Goal: Task Accomplishment & Management: Complete application form

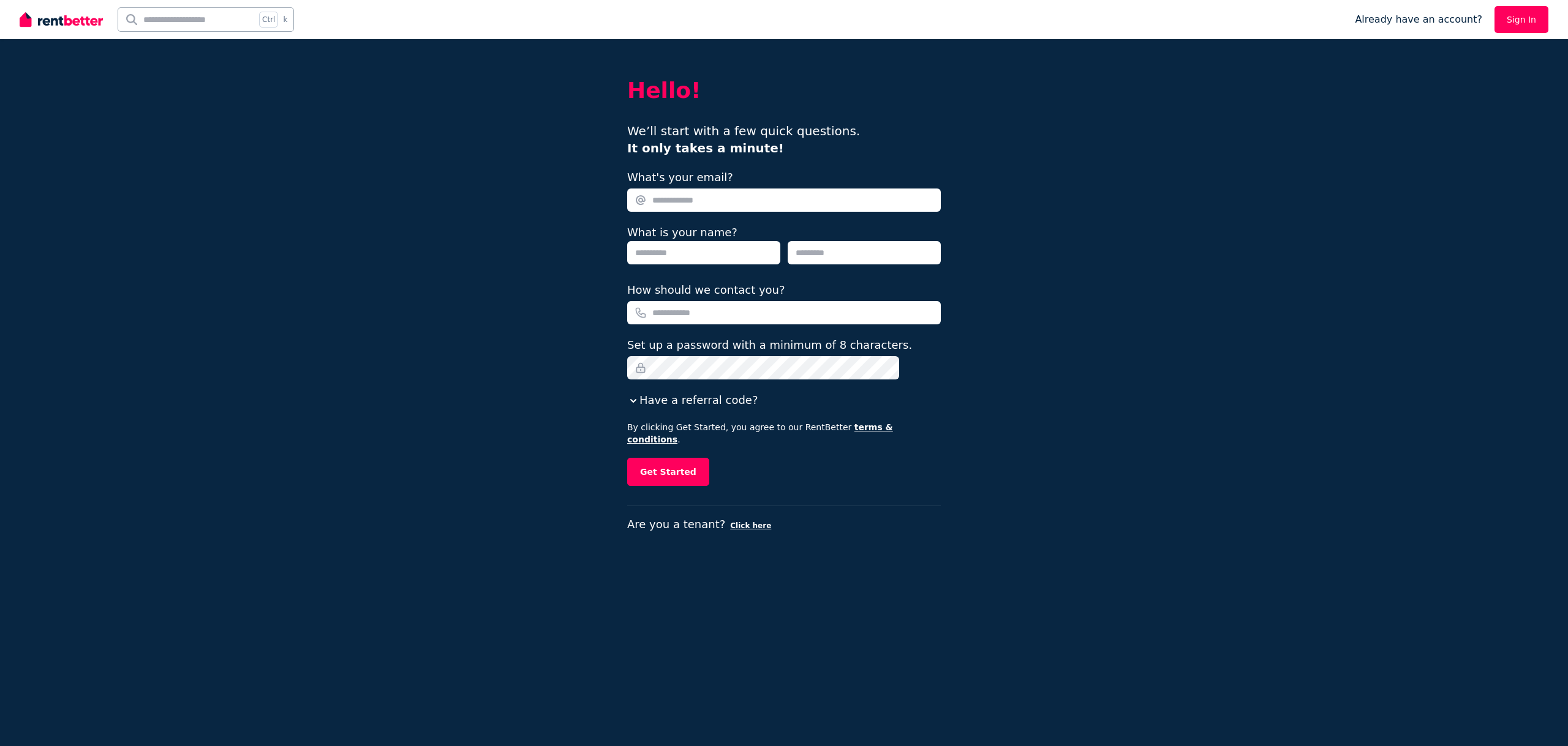
click at [695, 197] on input "What's your email?" at bounding box center [784, 200] width 313 height 23
type input "**********"
click at [679, 247] on input "text" at bounding box center [704, 252] width 153 height 23
type input "****"
click at [848, 247] on input "text" at bounding box center [864, 252] width 153 height 23
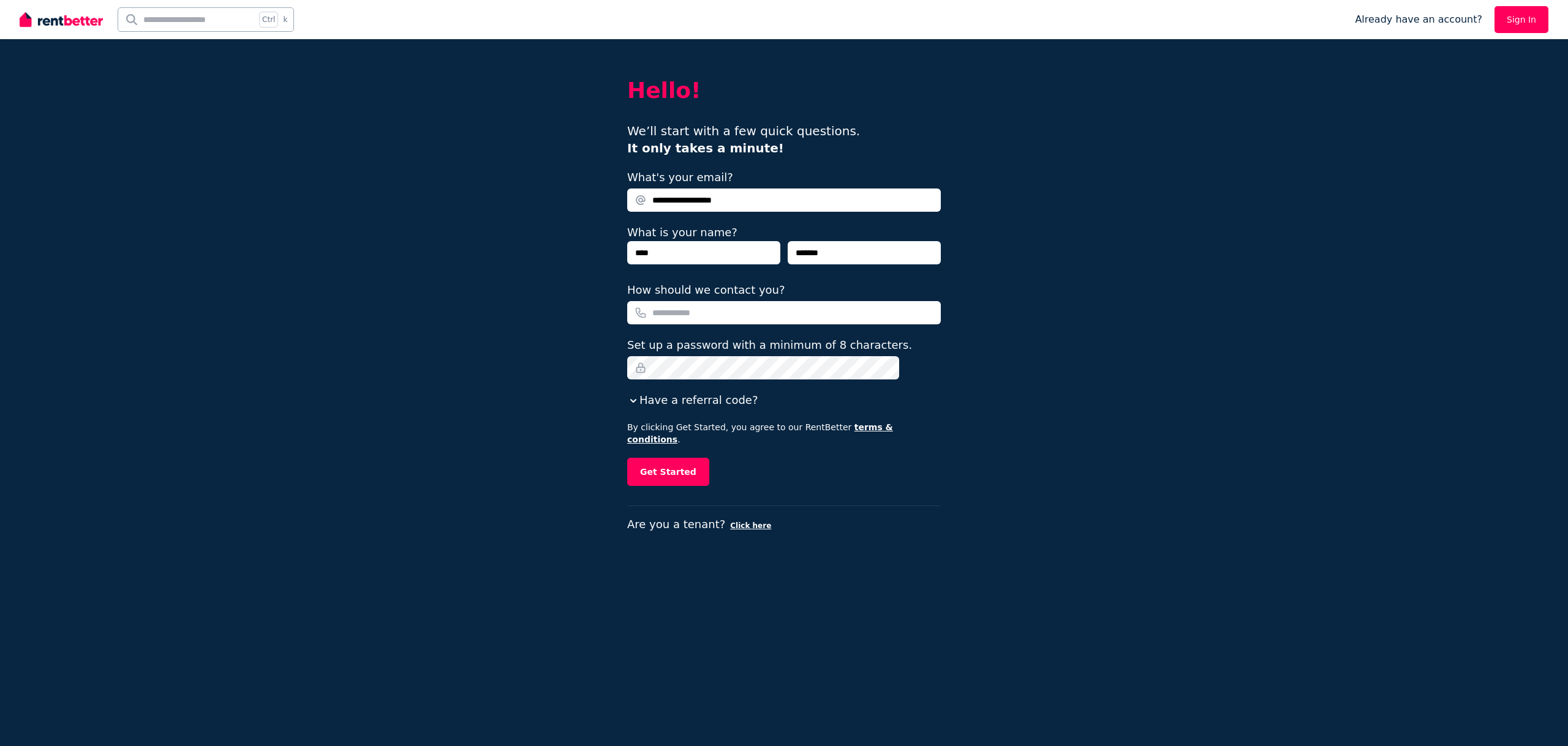
type input "*******"
click at [687, 309] on input "How should we contact you?" at bounding box center [784, 312] width 313 height 23
type input "**********"
click at [639, 405] on icon "button" at bounding box center [633, 401] width 12 height 12
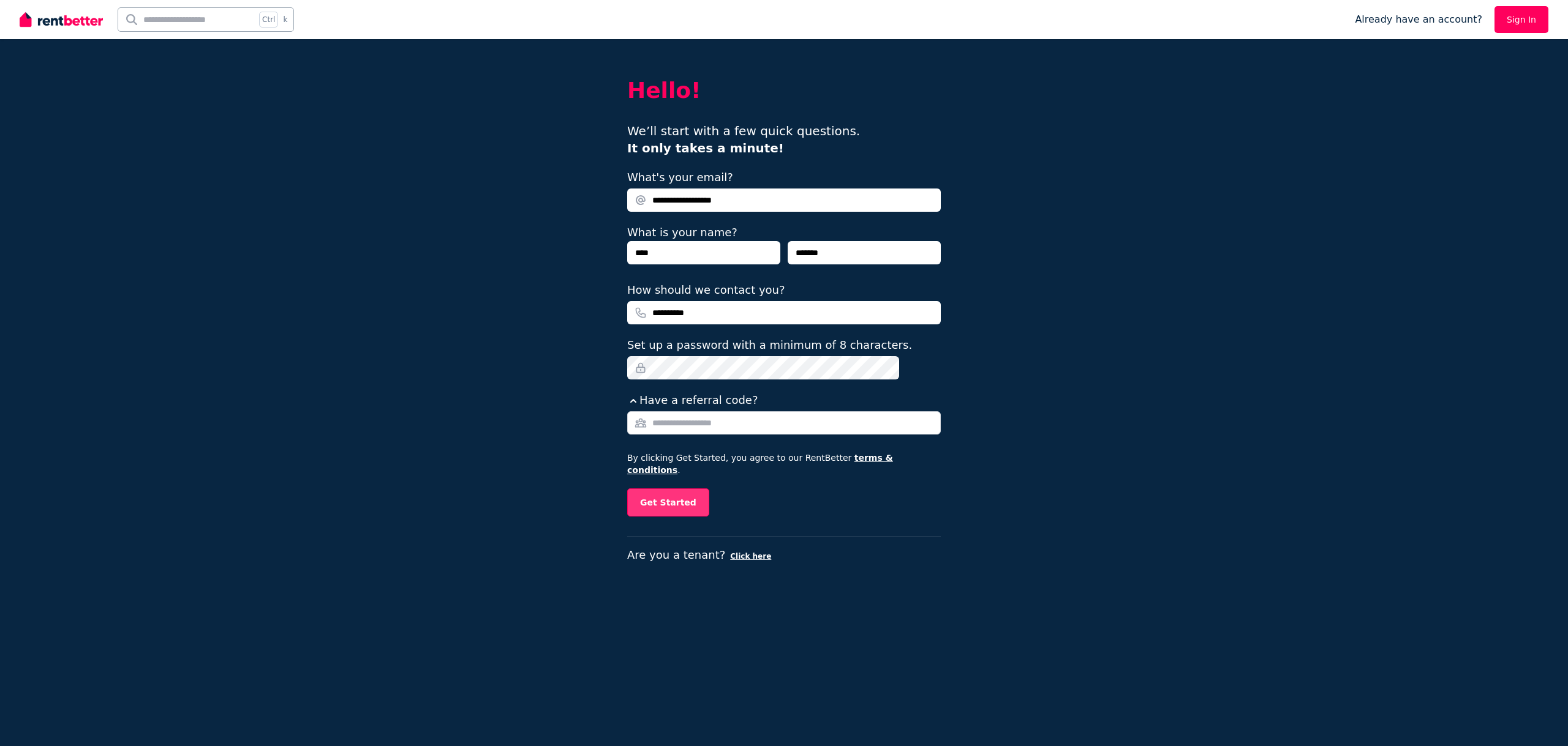
click at [695, 490] on button "Get Started" at bounding box center [668, 502] width 82 height 28
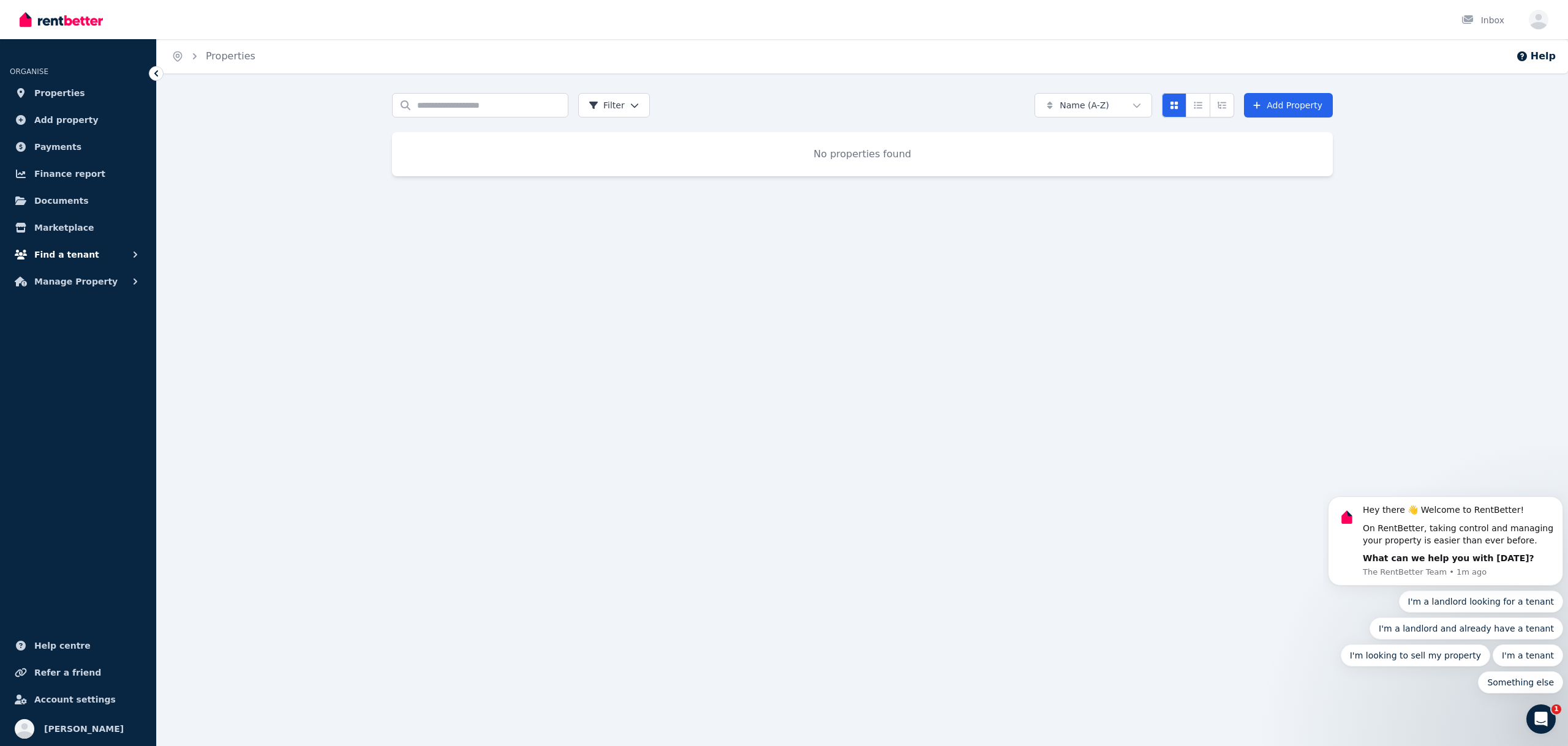
click at [61, 255] on span "Find a tenant" at bounding box center [67, 254] width 65 height 15
click at [66, 281] on span "Listings" at bounding box center [95, 281] width 83 height 15
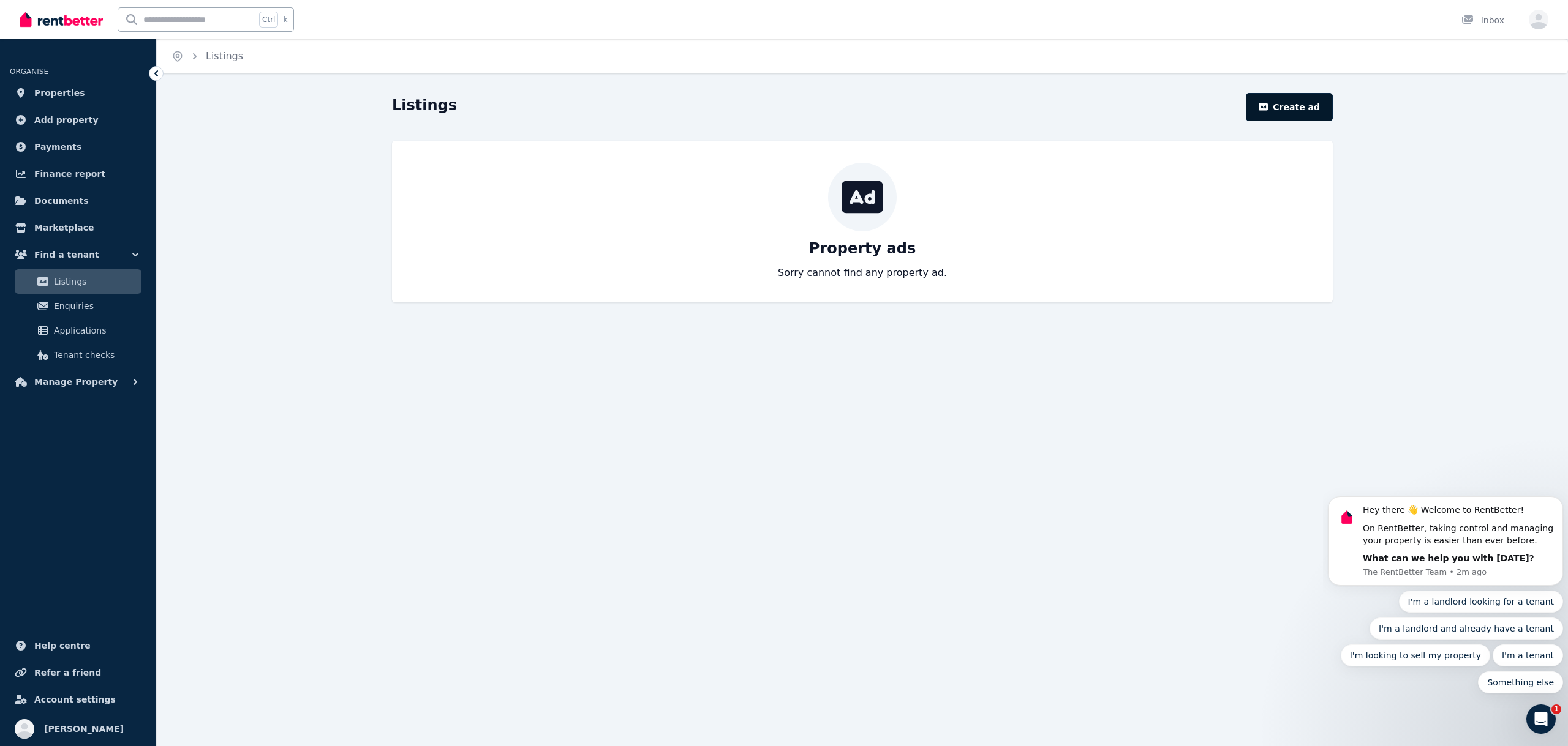
click at [1297, 104] on button "Create ad" at bounding box center [1289, 107] width 87 height 28
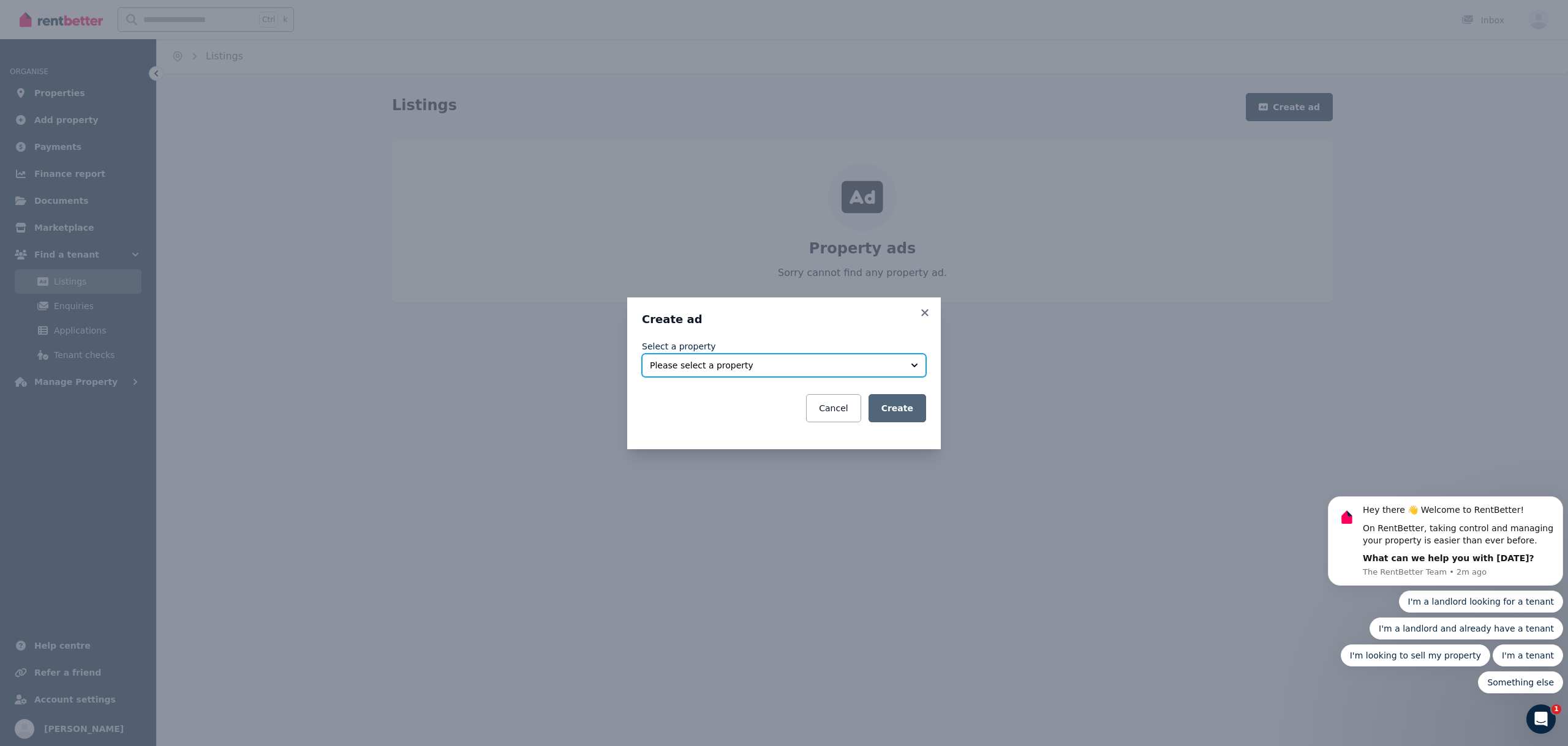
click at [915, 366] on button "Please select a property" at bounding box center [784, 365] width 284 height 23
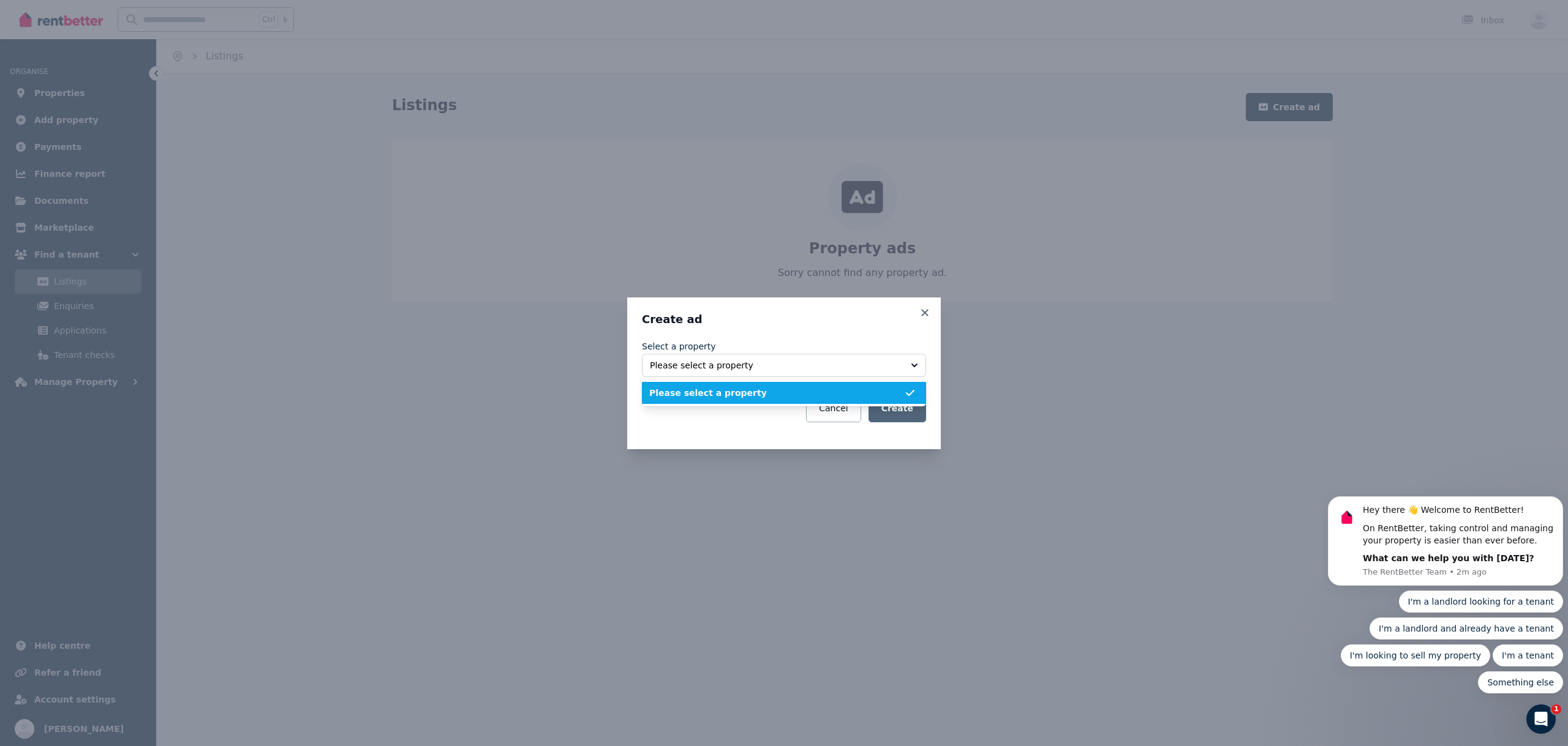
click at [695, 398] on span "Please select a property" at bounding box center [777, 392] width 255 height 12
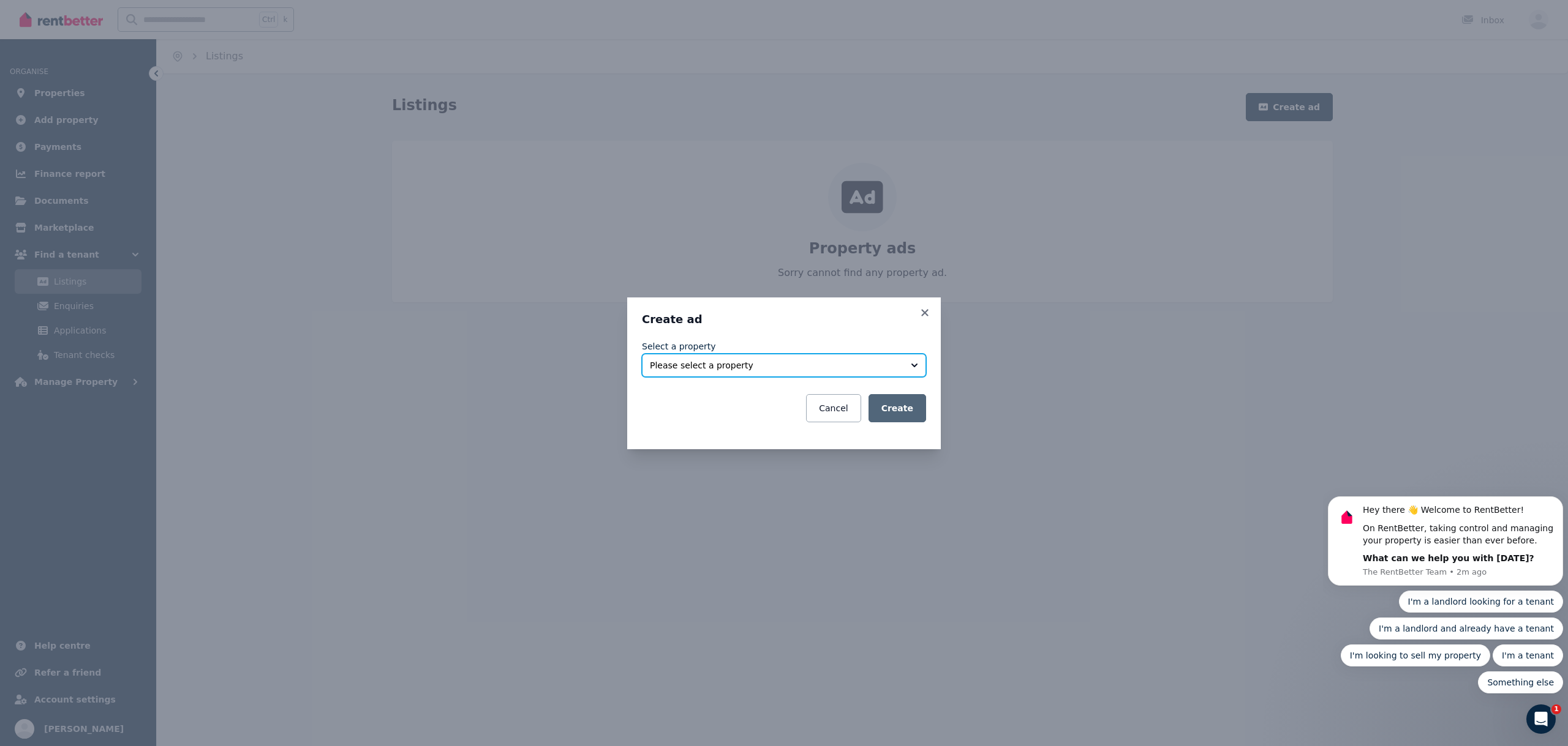
click at [914, 365] on button "Please select a property" at bounding box center [784, 365] width 284 height 23
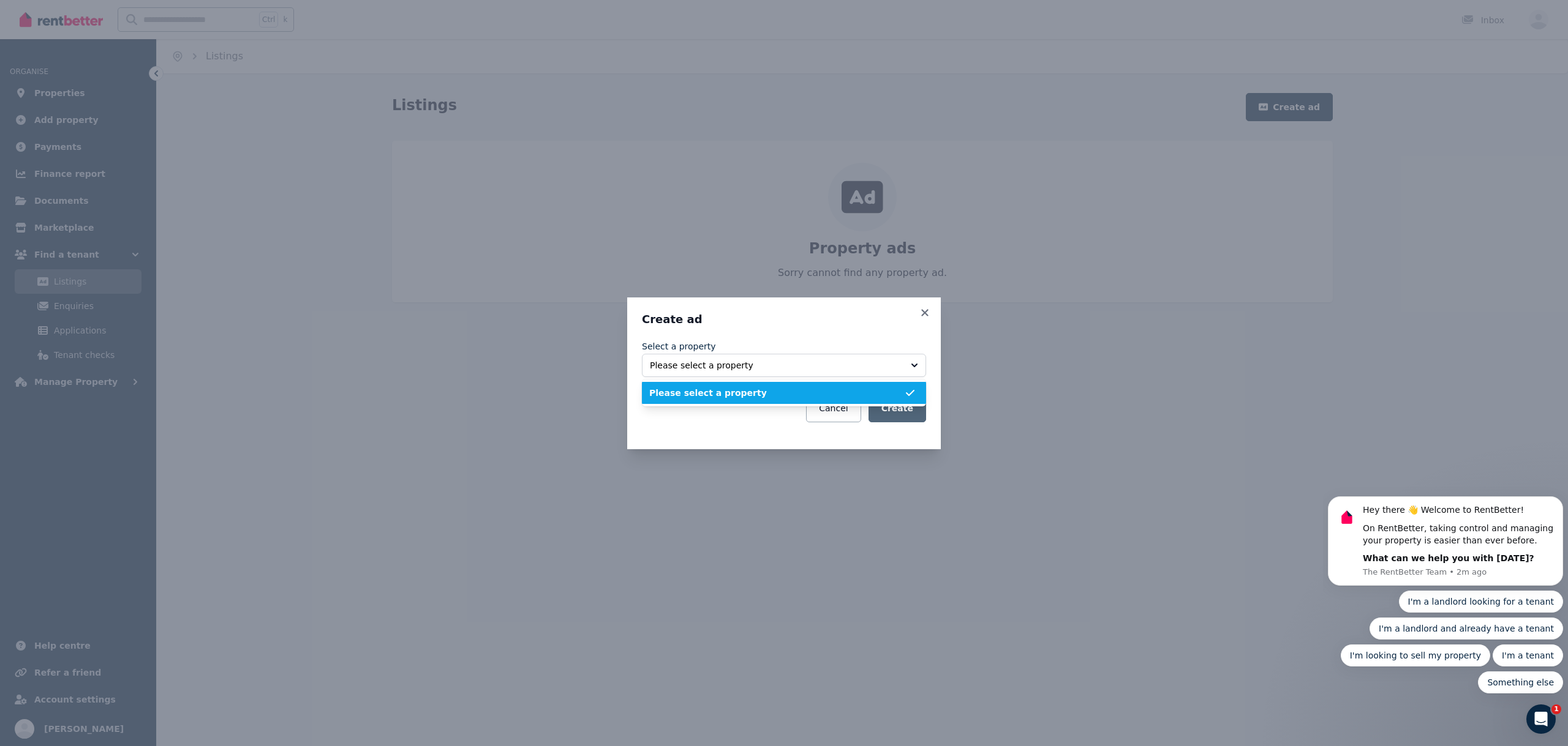
click at [765, 391] on span "Please select a property" at bounding box center [777, 392] width 255 height 12
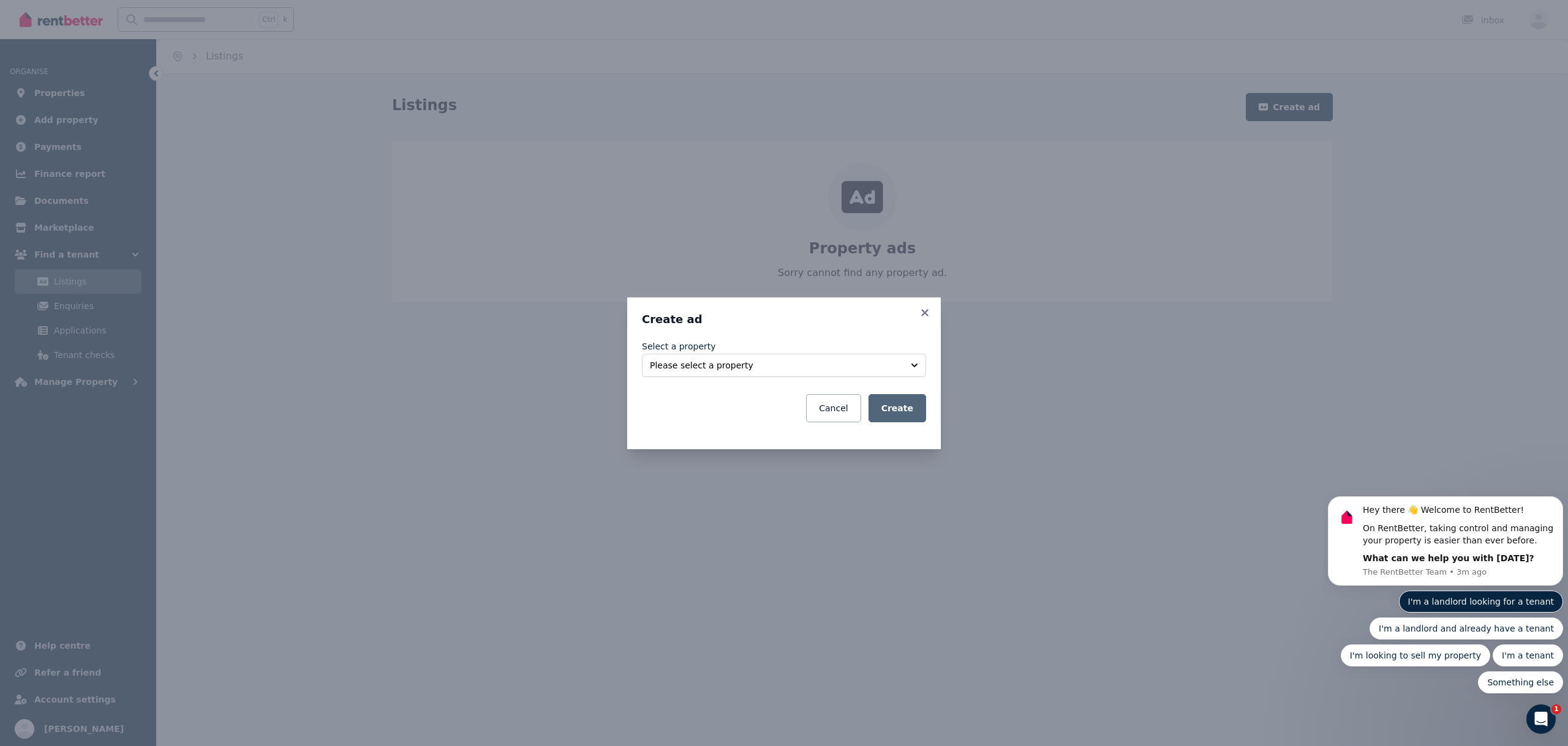
click at [1492, 598] on button "I'm a landlord looking for a tenant" at bounding box center [1481, 601] width 165 height 22
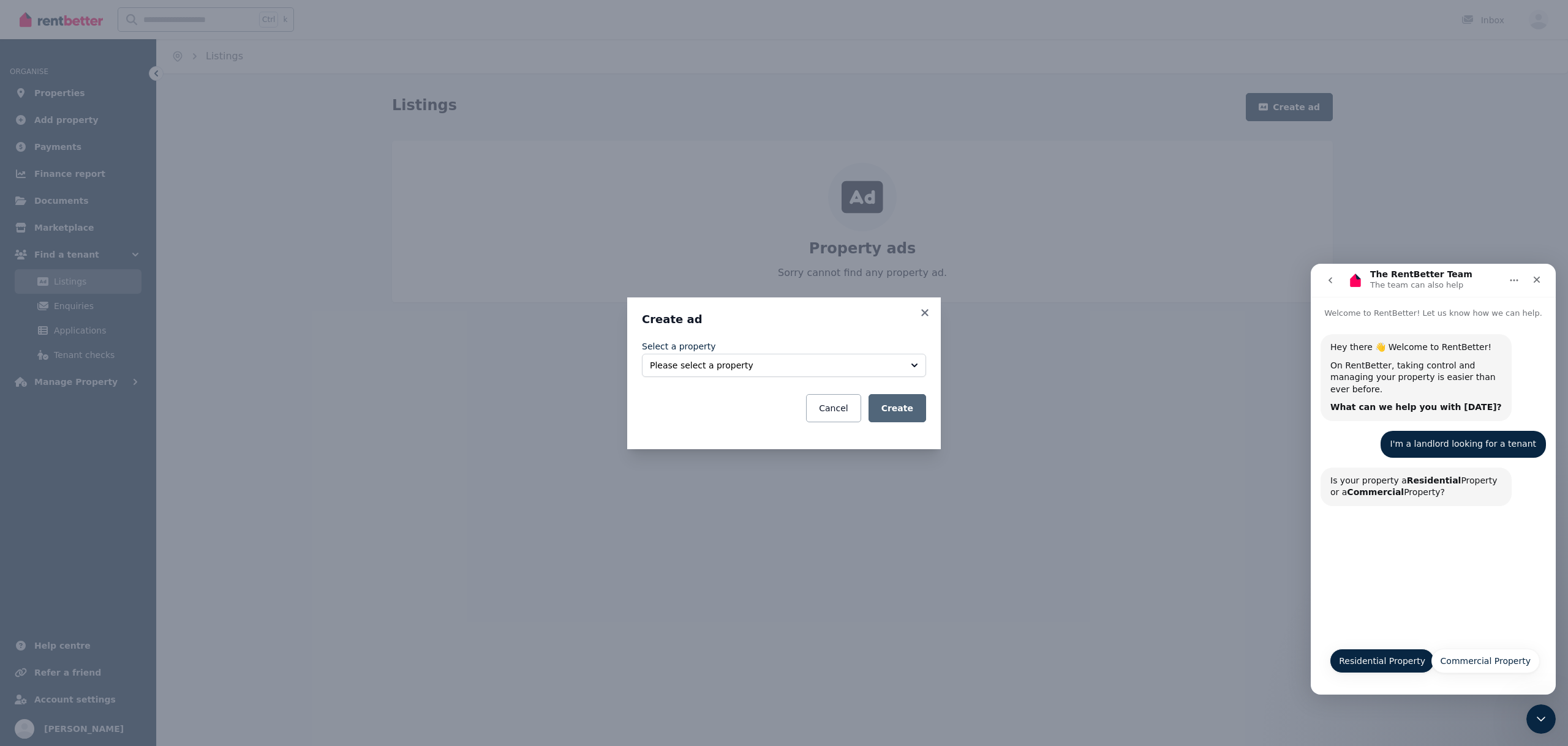
click at [1386, 660] on button "Residential Property" at bounding box center [1382, 661] width 104 height 25
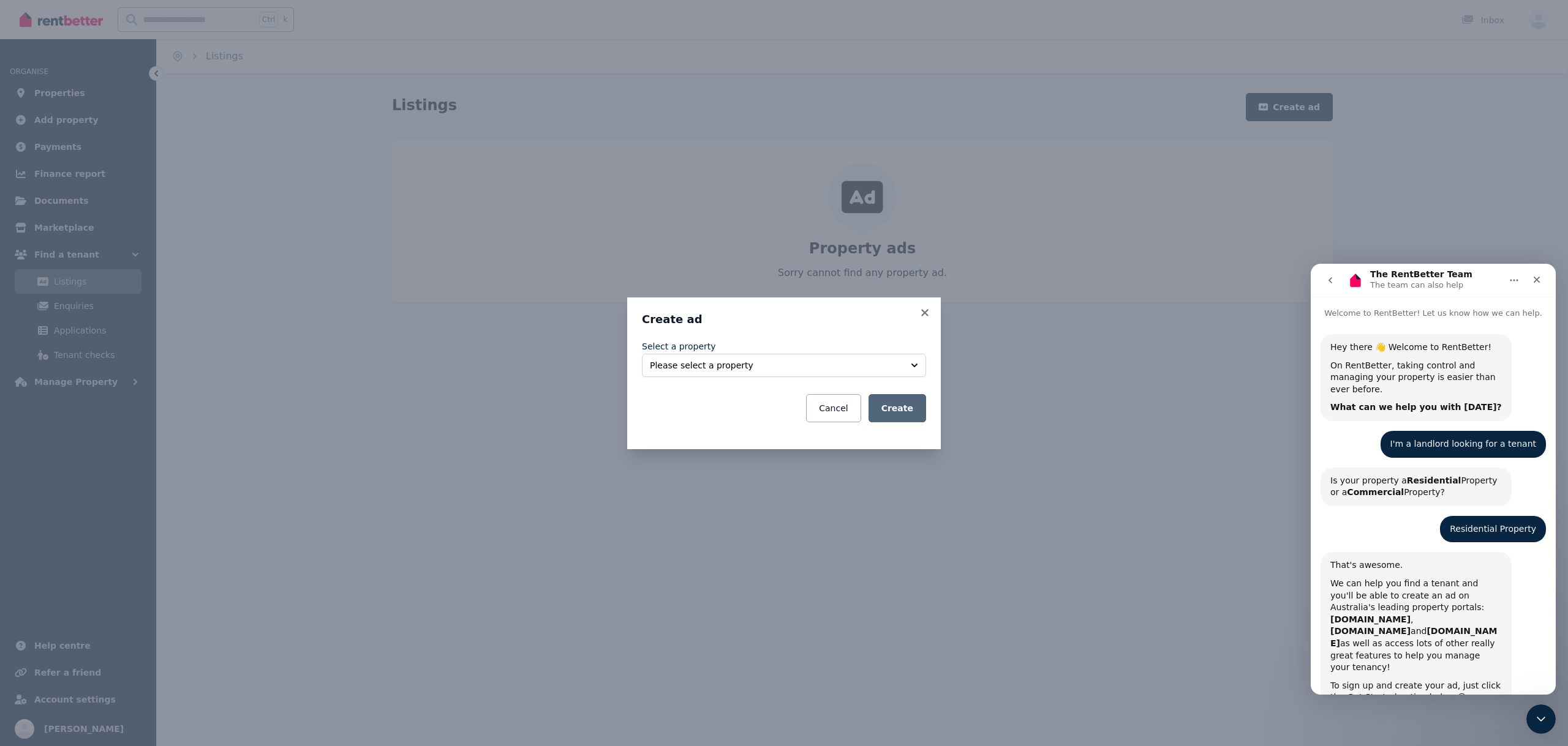
scroll to position [78, 0]
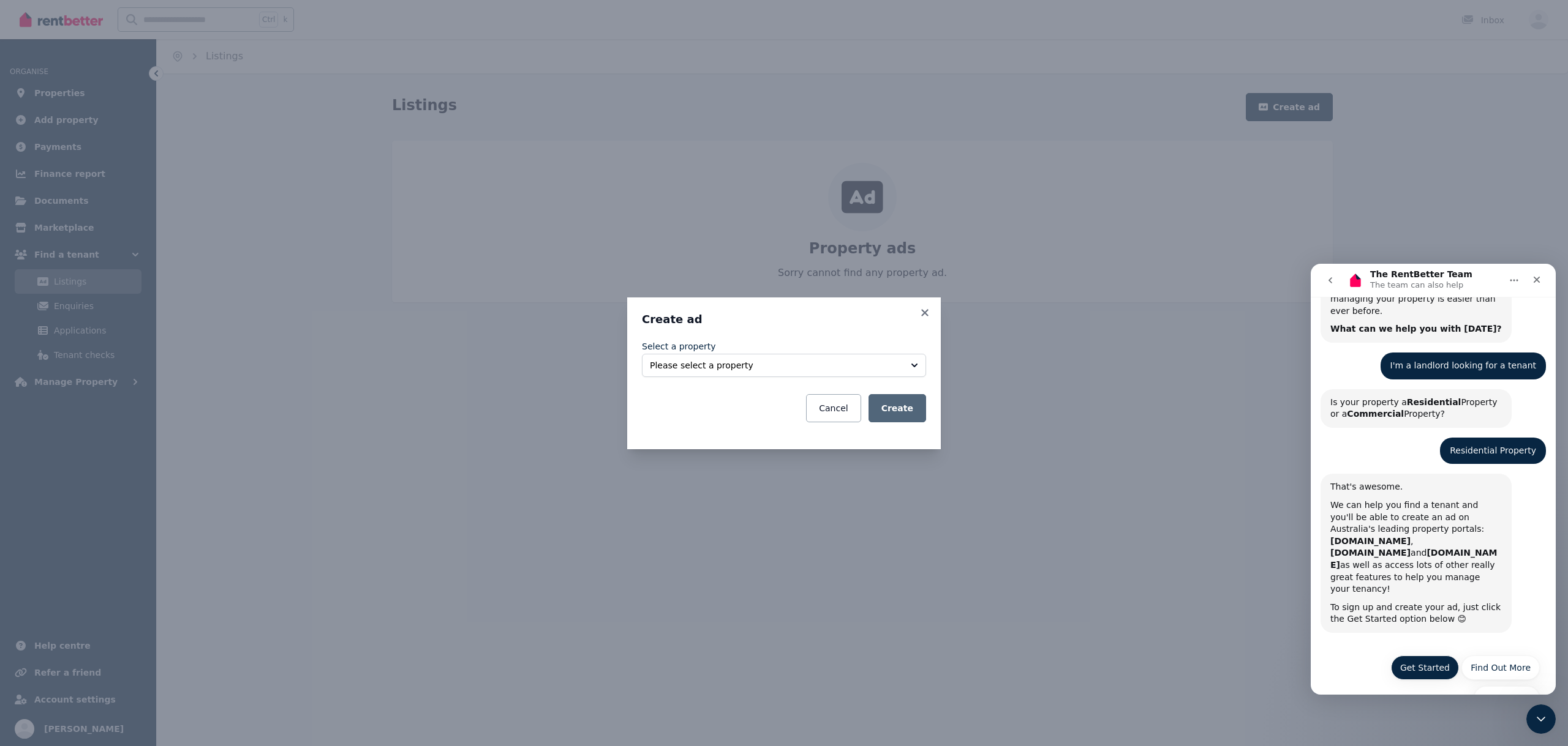
click at [1420, 656] on button "Get Started" at bounding box center [1424, 668] width 68 height 25
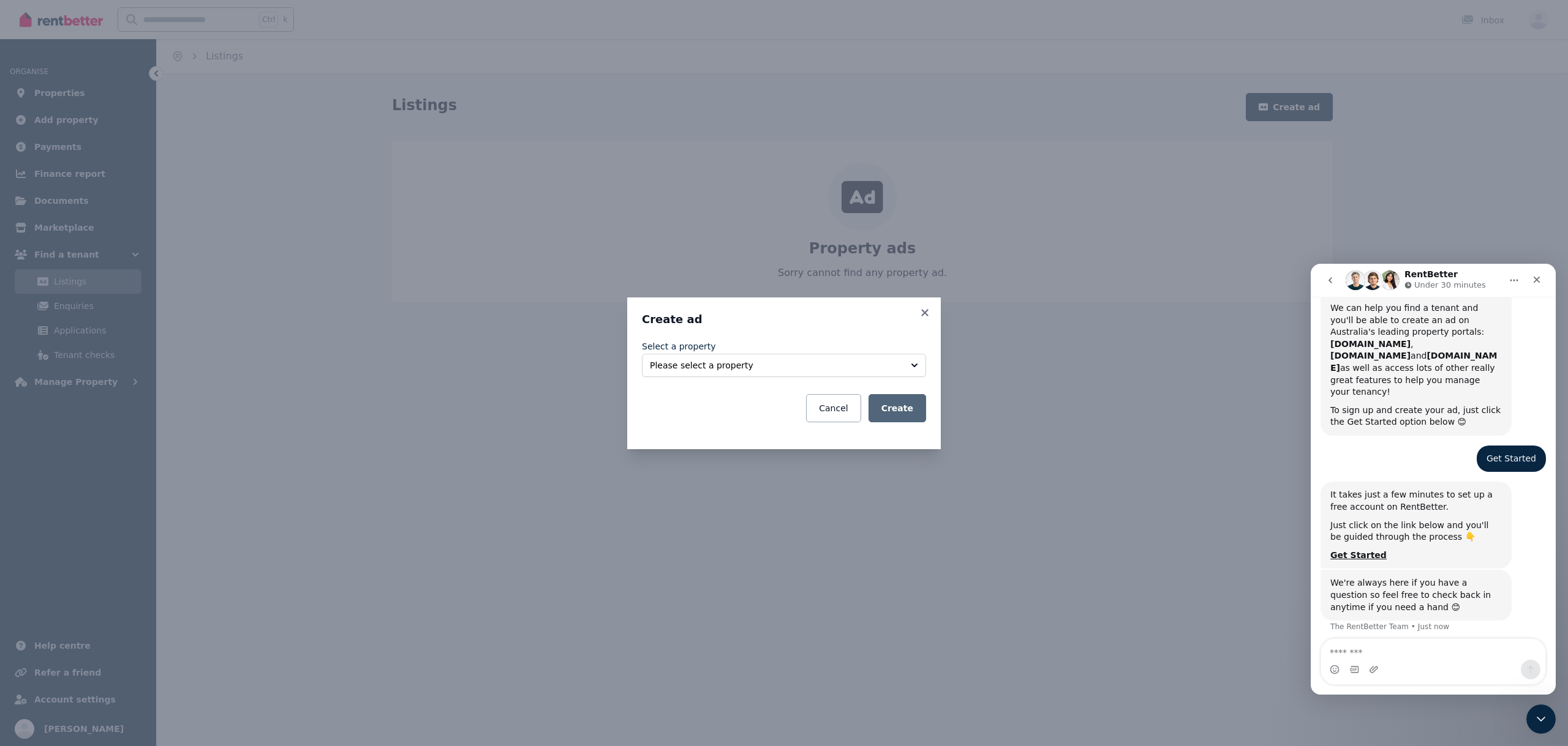
scroll to position [281, 0]
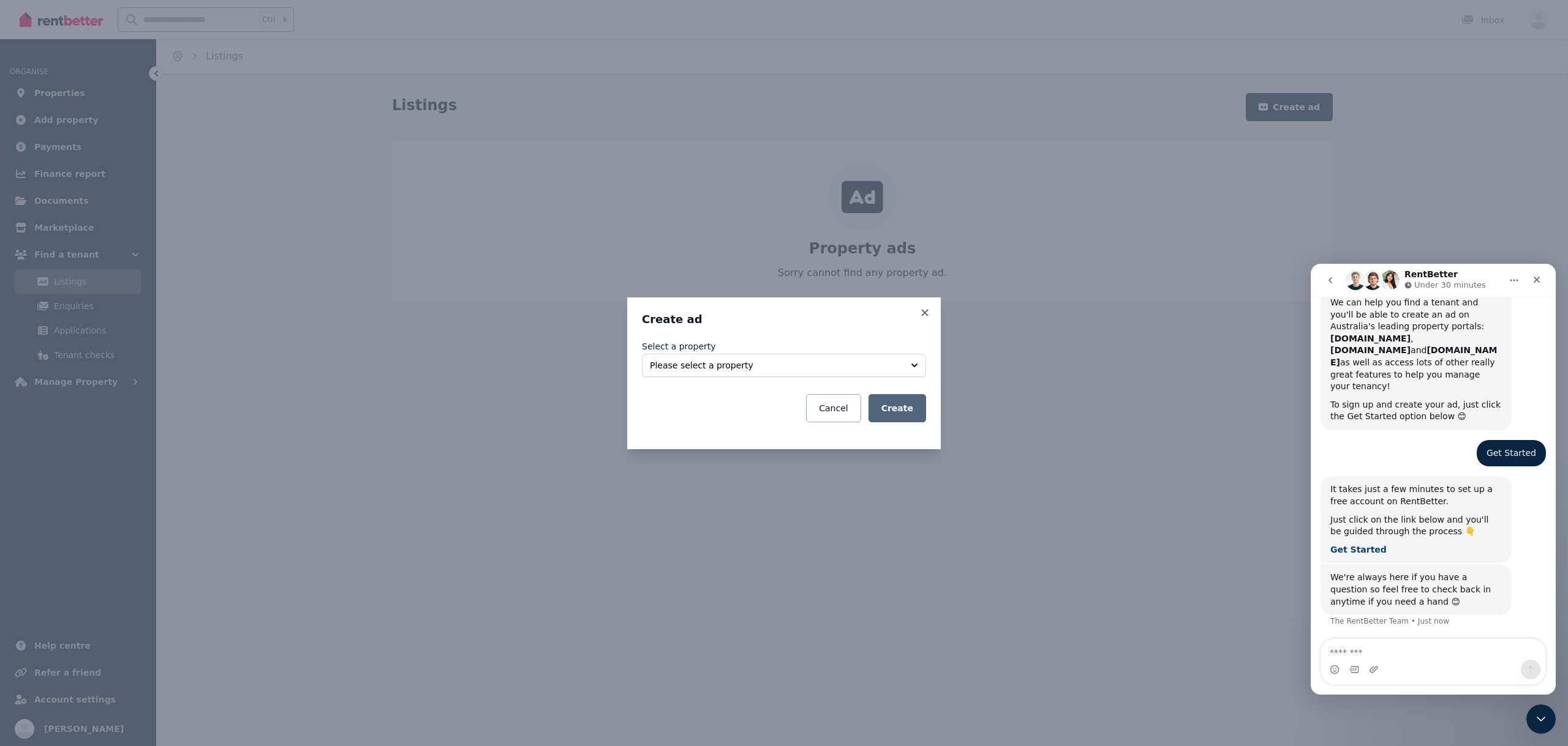
click at [1350, 545] on b "Get Started" at bounding box center [1358, 550] width 56 height 10
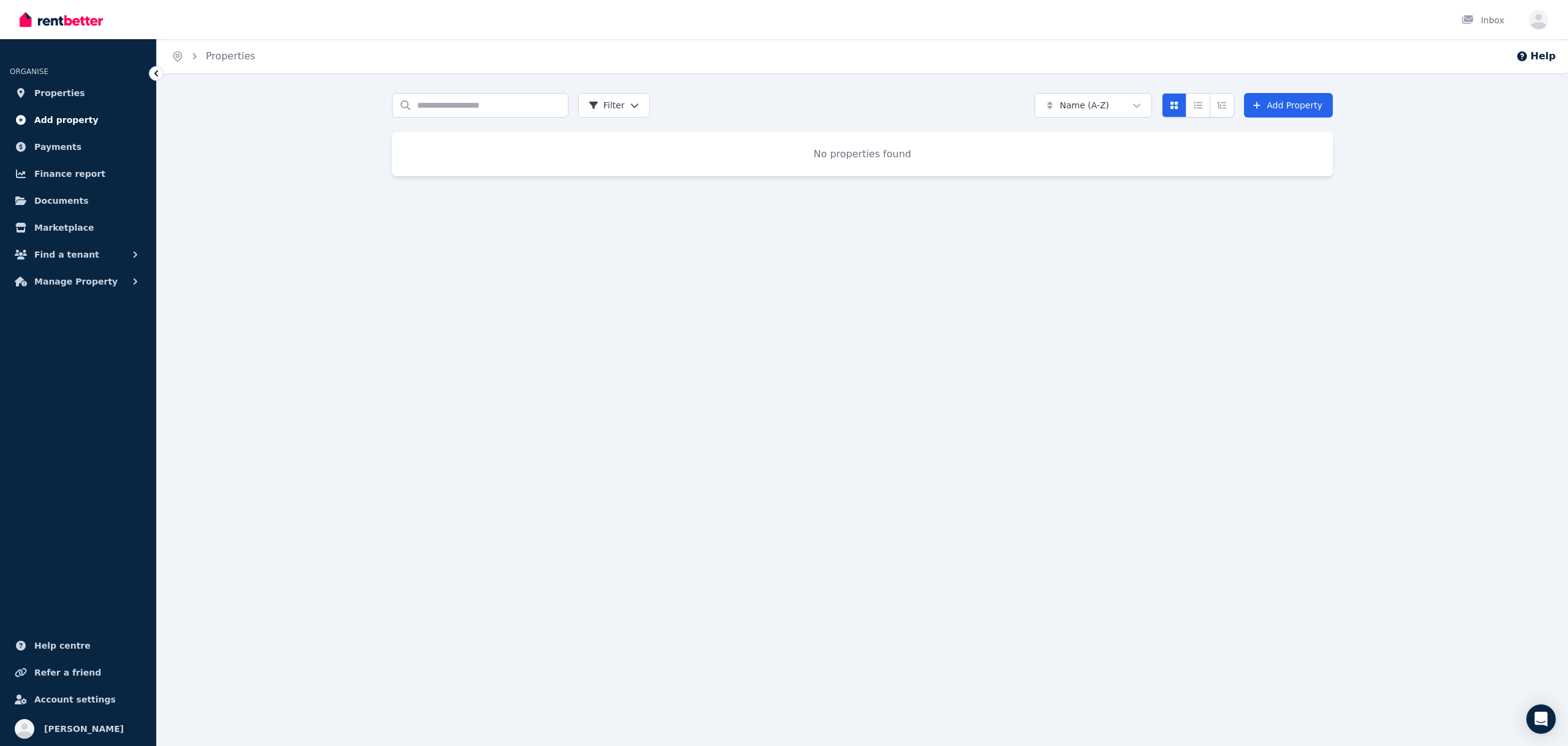
click at [54, 117] on span "Add property" at bounding box center [67, 120] width 64 height 15
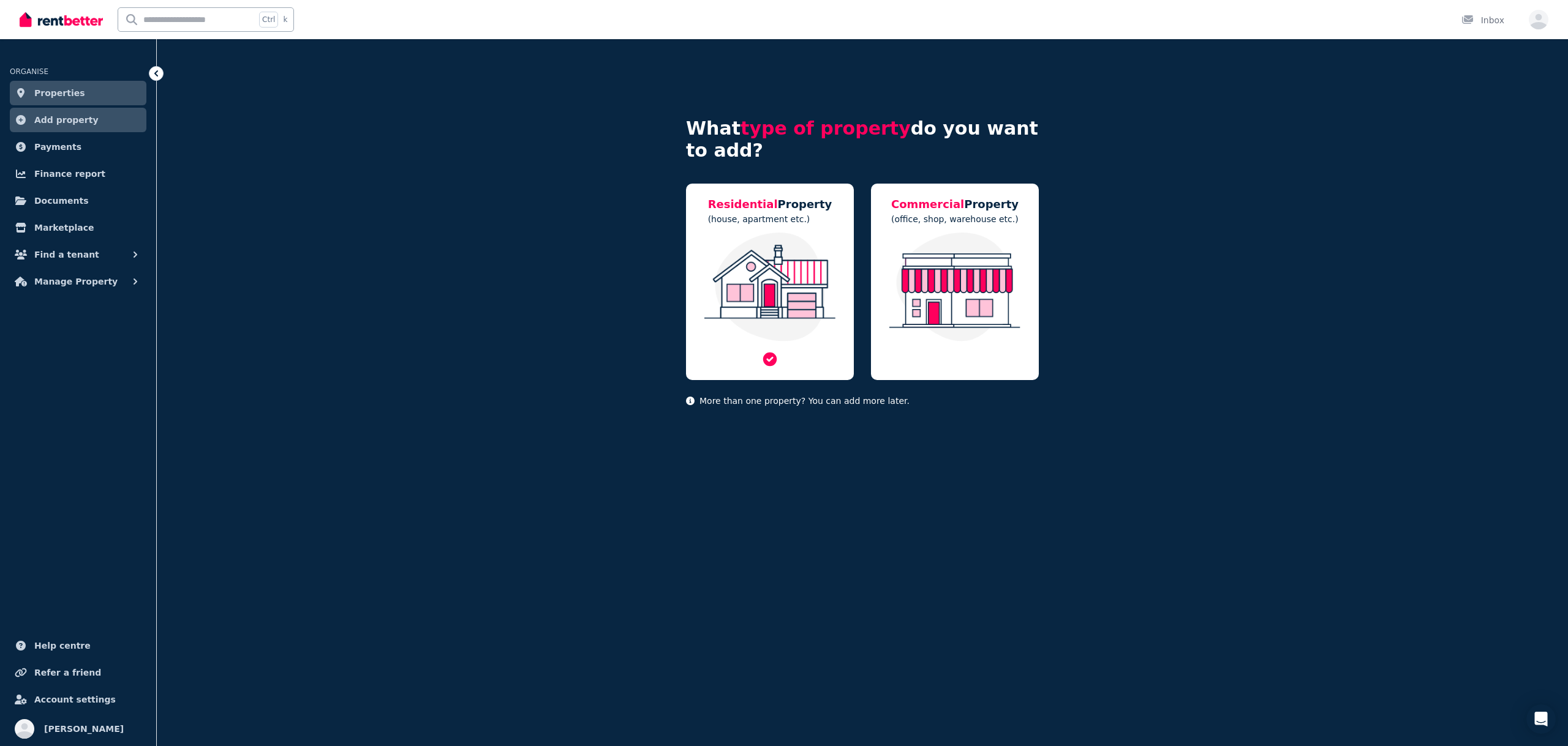
click at [765, 283] on img at bounding box center [770, 287] width 143 height 109
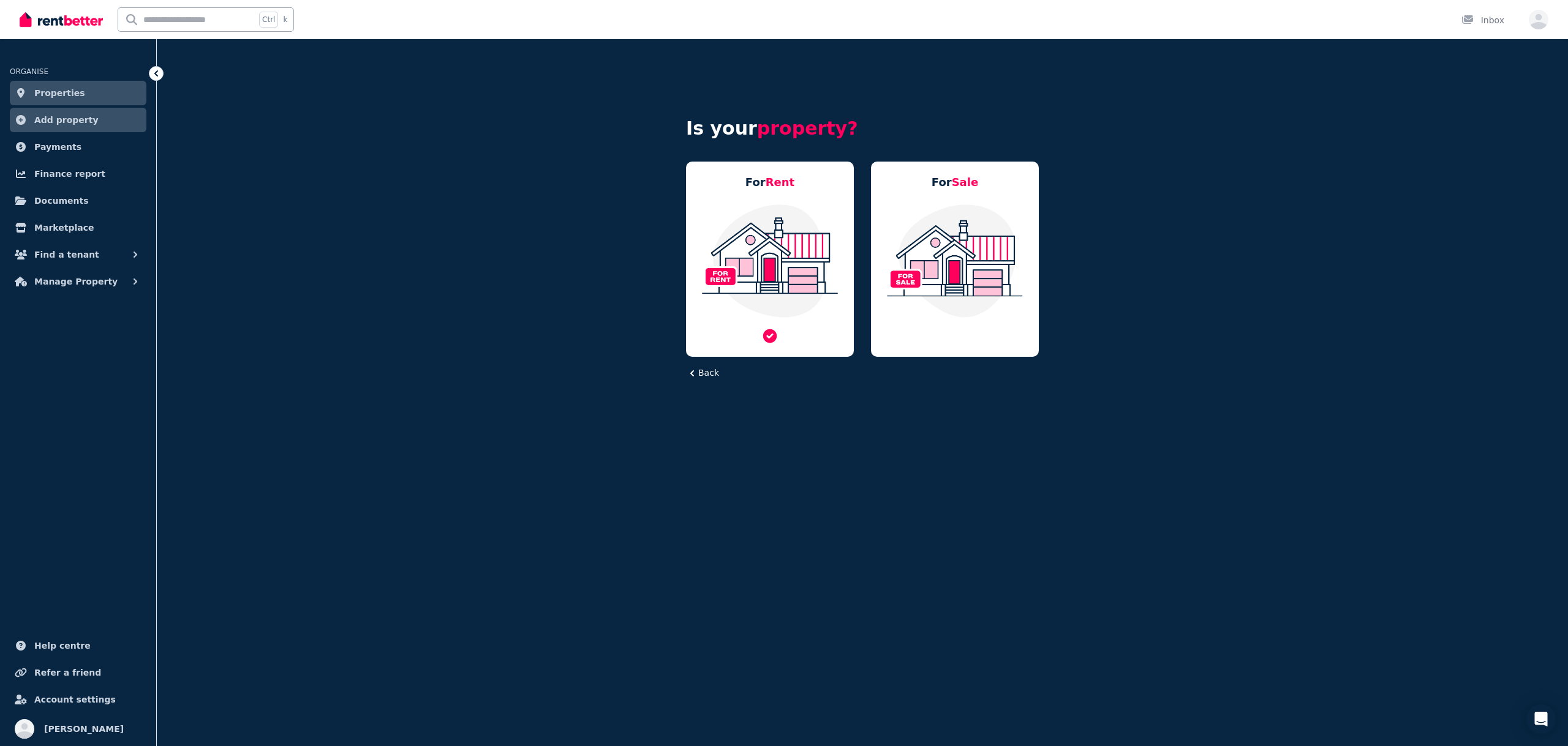
click at [775, 264] on img at bounding box center [770, 261] width 143 height 115
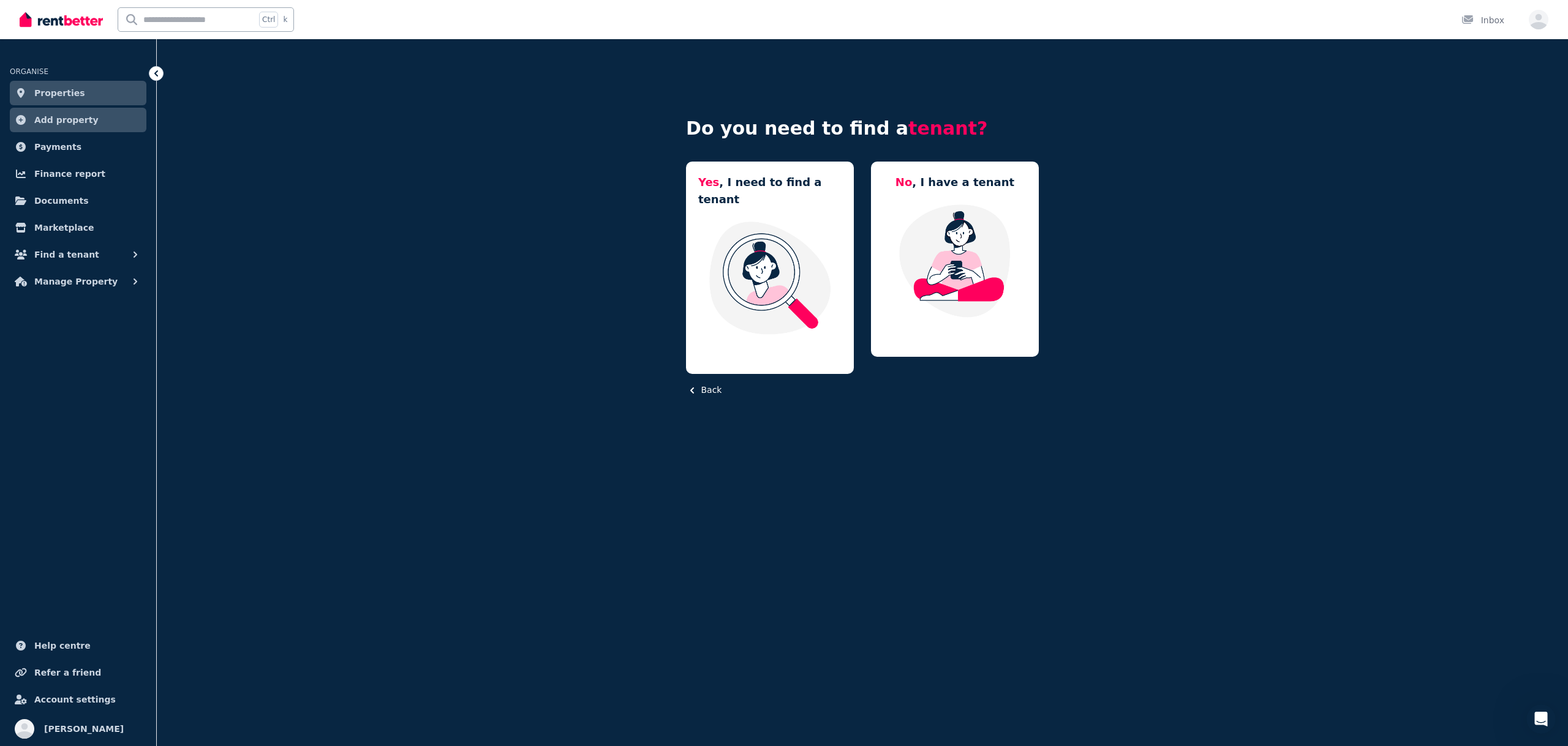
click at [97, 118] on link "Add property" at bounding box center [78, 120] width 137 height 25
click at [754, 254] on img at bounding box center [770, 278] width 143 height 115
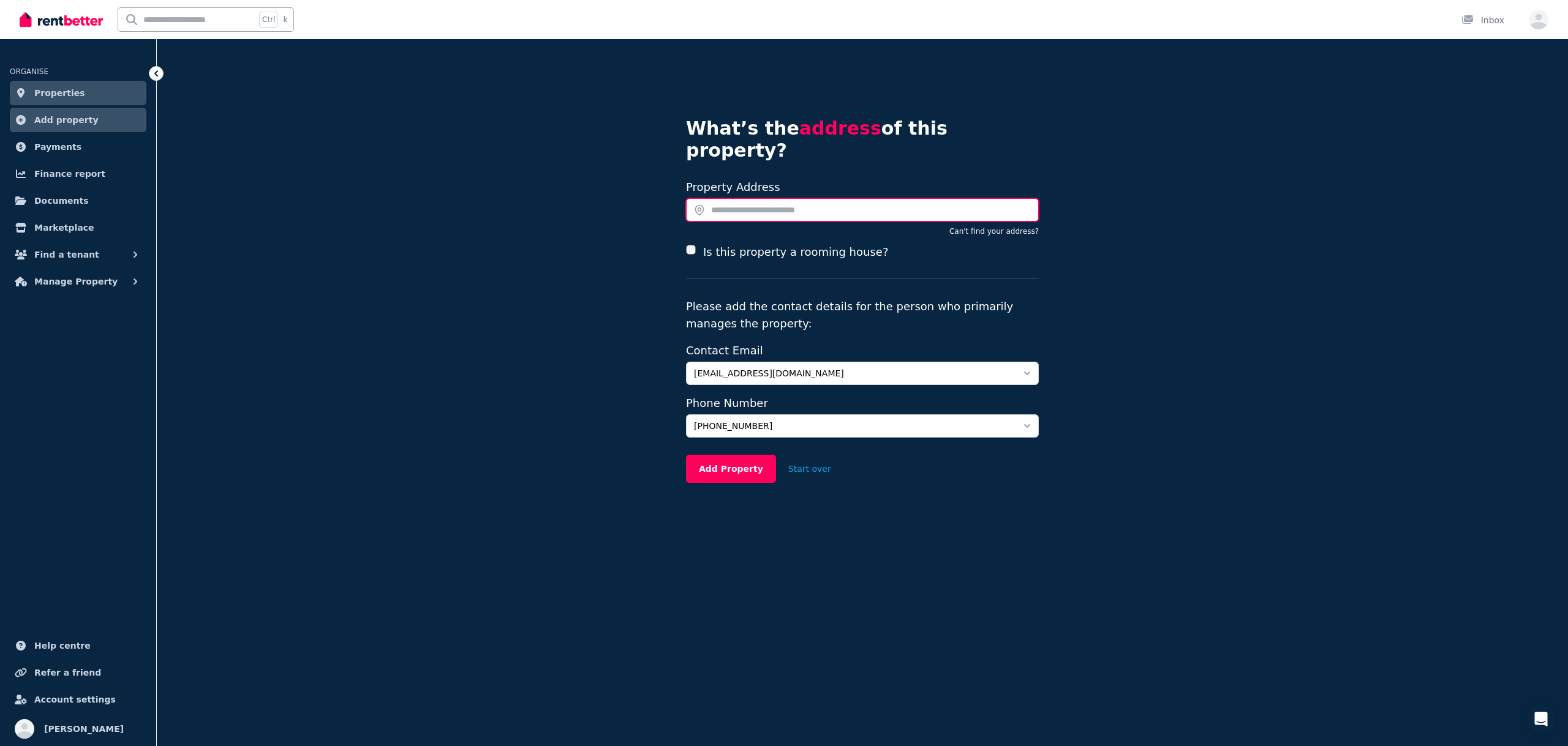
click at [727, 198] on input "text" at bounding box center [862, 209] width 353 height 23
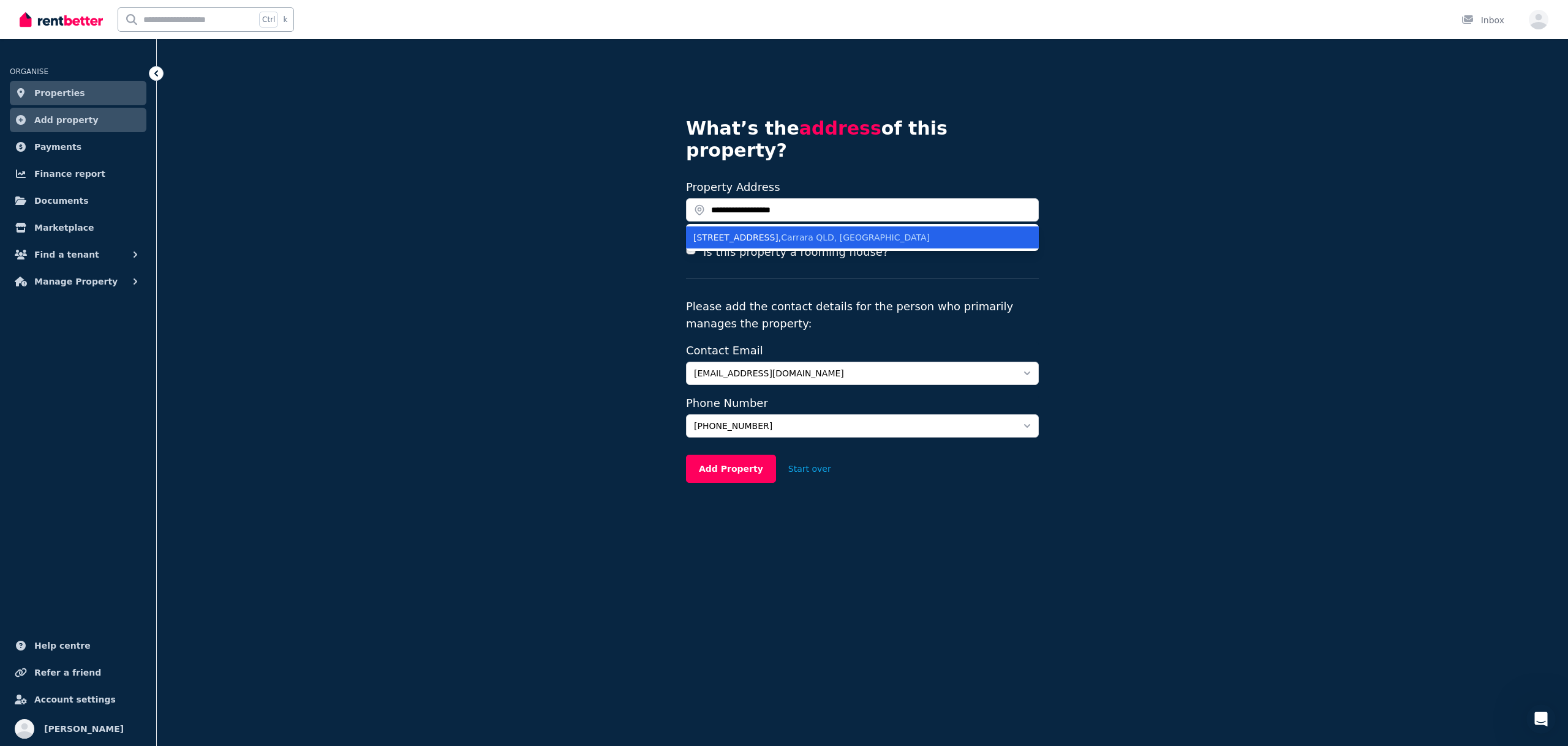
click at [781, 233] on span "Carrara QLD, [GEOGRAPHIC_DATA]" at bounding box center [855, 237] width 149 height 10
type input "**********"
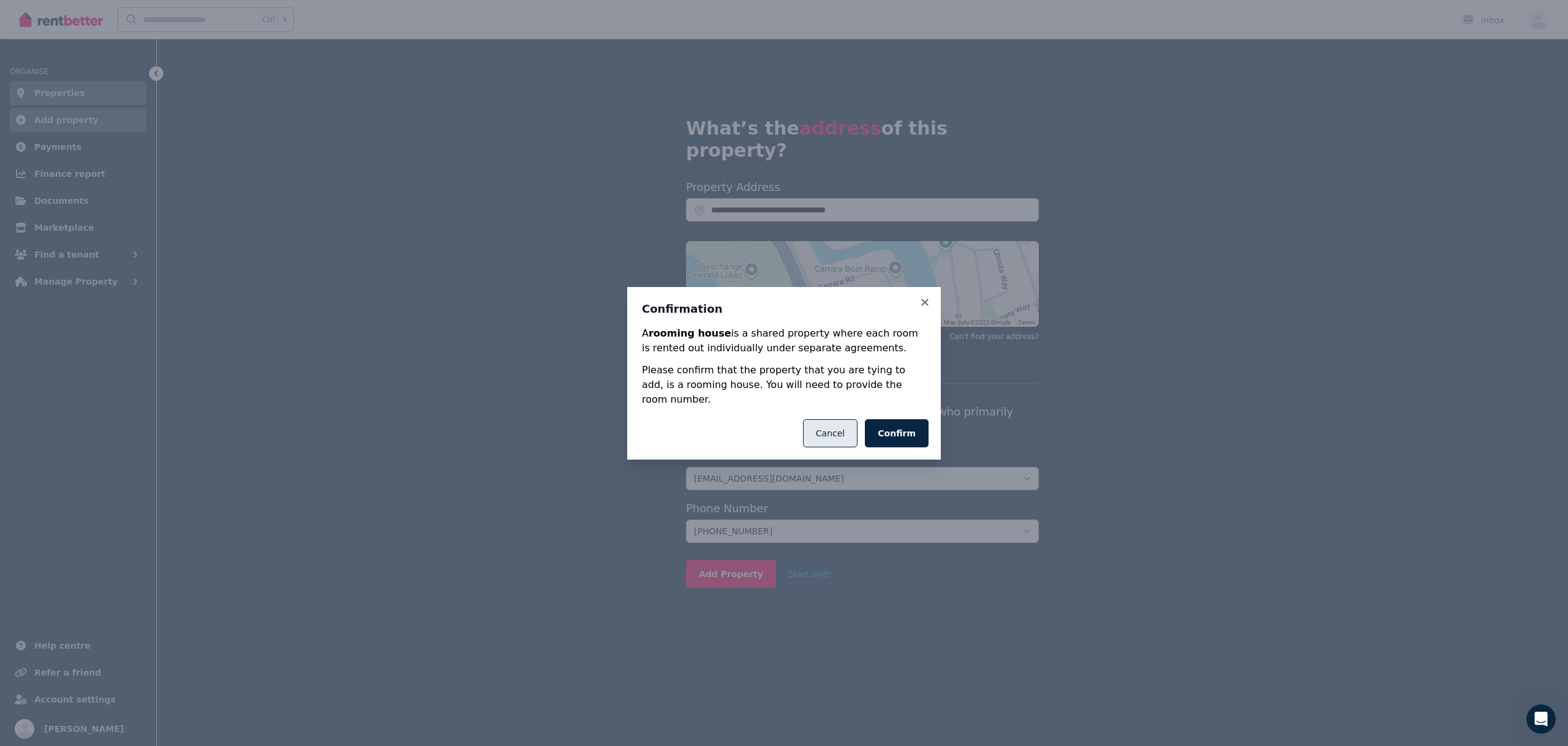
click at [846, 423] on button "Cancel" at bounding box center [831, 434] width 55 height 28
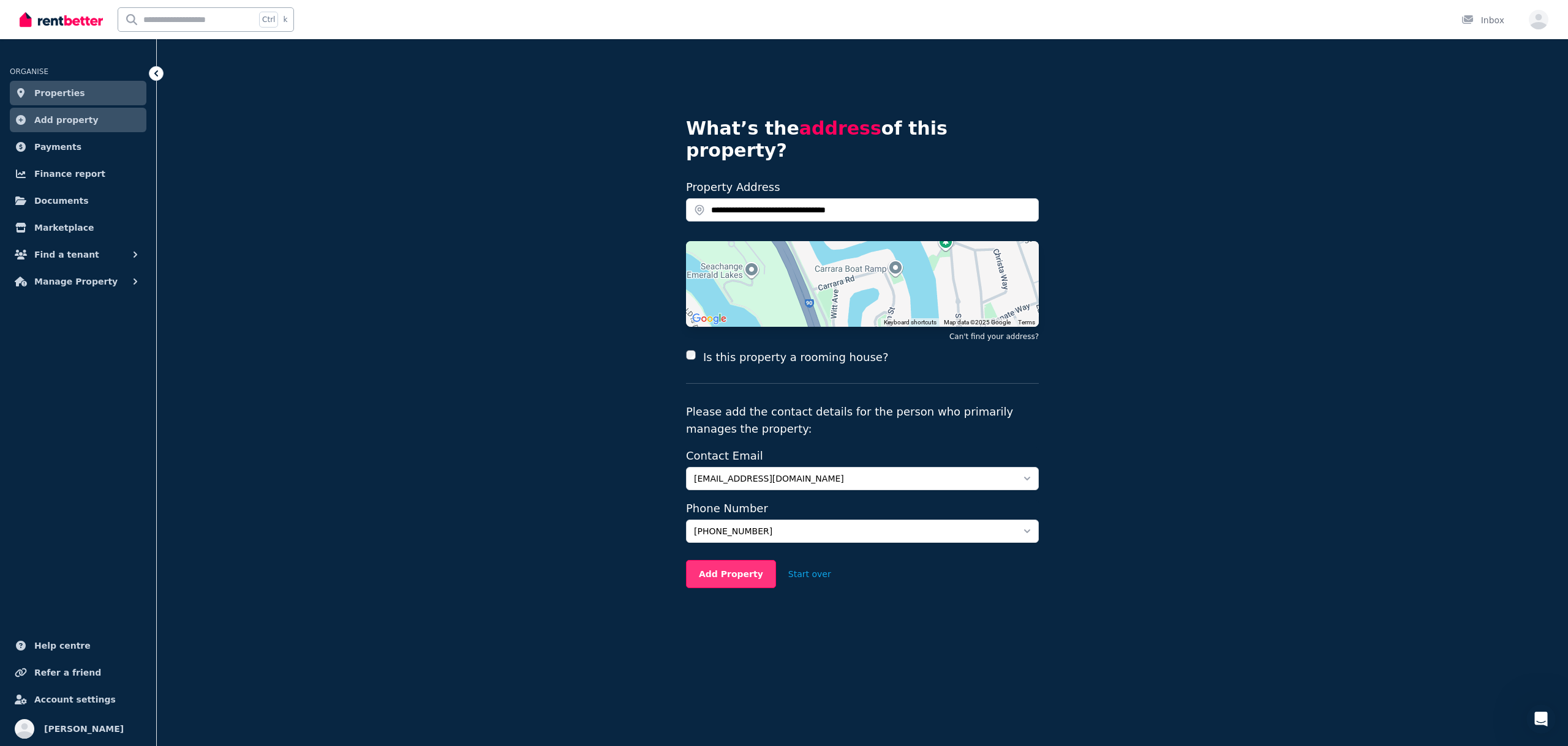
click at [729, 560] on button "Add Property" at bounding box center [731, 574] width 90 height 28
